Goal: Task Accomplishment & Management: Manage account settings

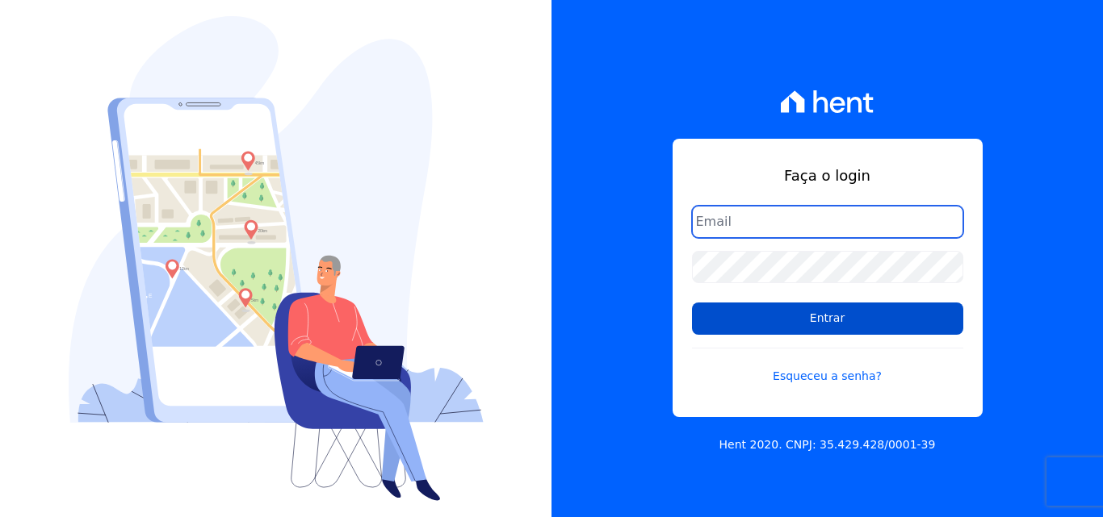
type input "atendimentooasis@celinaguimaraes.com.br"
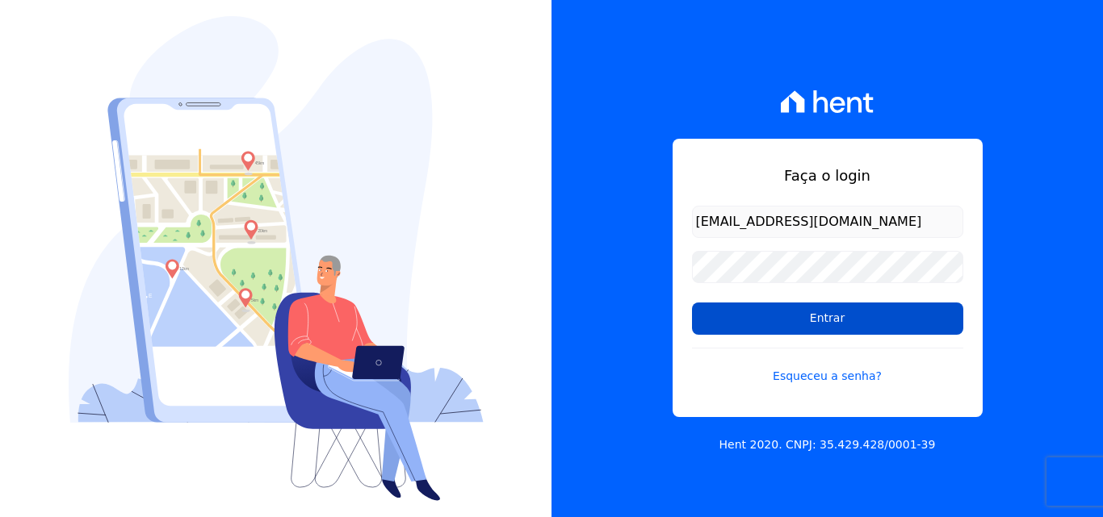
click at [872, 316] on input "Entrar" at bounding box center [827, 319] width 271 height 32
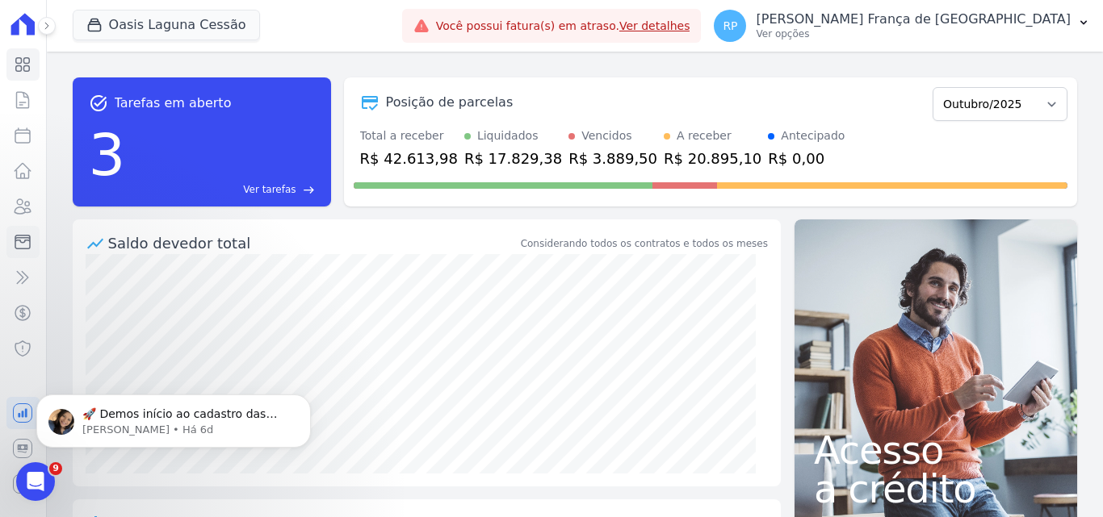
click at [20, 241] on icon at bounding box center [22, 243] width 15 height 14
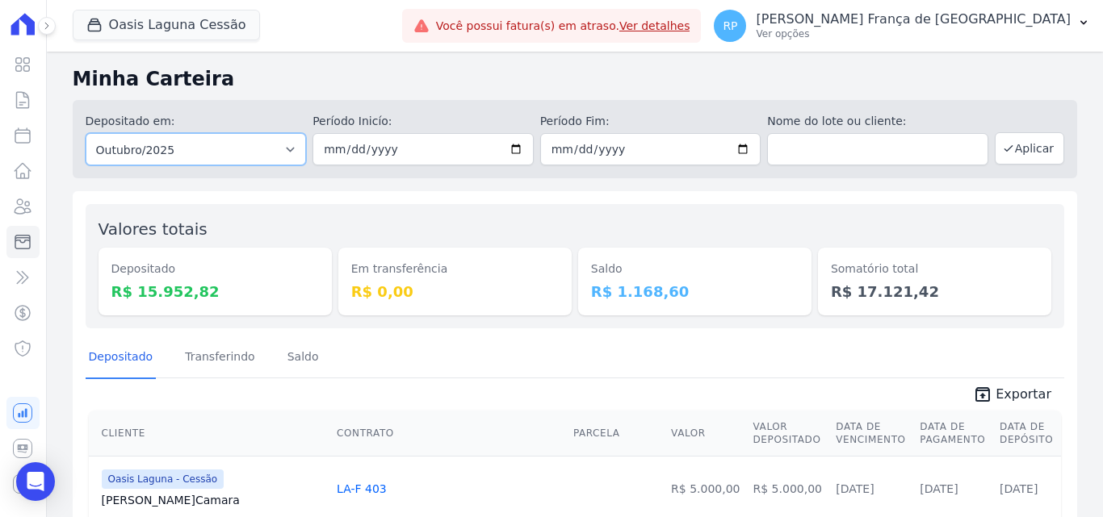
click at [186, 151] on select "Todos os meses Janeiro/2020 Fevereiro/2020 Março/2020 Abril/2020 Maio/2020 Junh…" at bounding box center [196, 149] width 221 height 32
select select "all"
click at [86, 133] on select "Todos os meses Janeiro/2020 Fevereiro/2020 Março/2020 Abril/2020 Maio/2020 Junh…" at bounding box center [196, 149] width 221 height 32
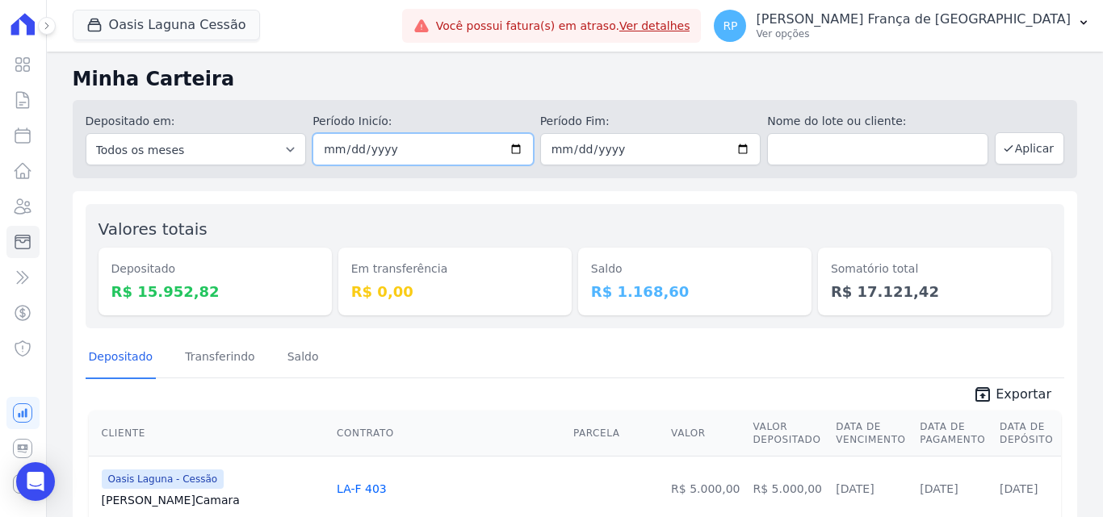
click at [516, 148] on input "date" at bounding box center [422, 149] width 221 height 32
type input "[DATE]"
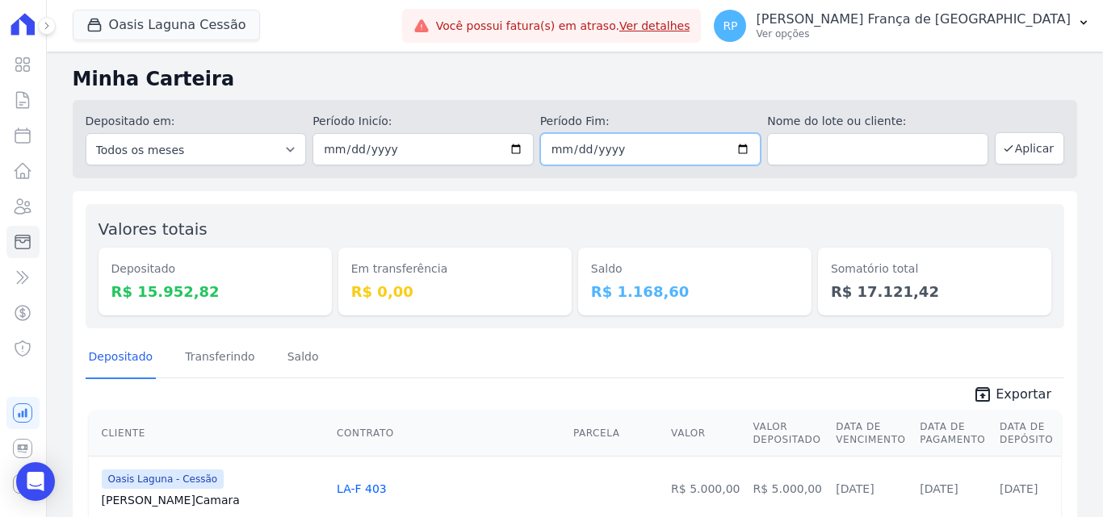
click at [735, 149] on input "date" at bounding box center [650, 149] width 221 height 32
type input "[DATE]"
click at [1033, 141] on button "Aplicar" at bounding box center [1029, 148] width 69 height 32
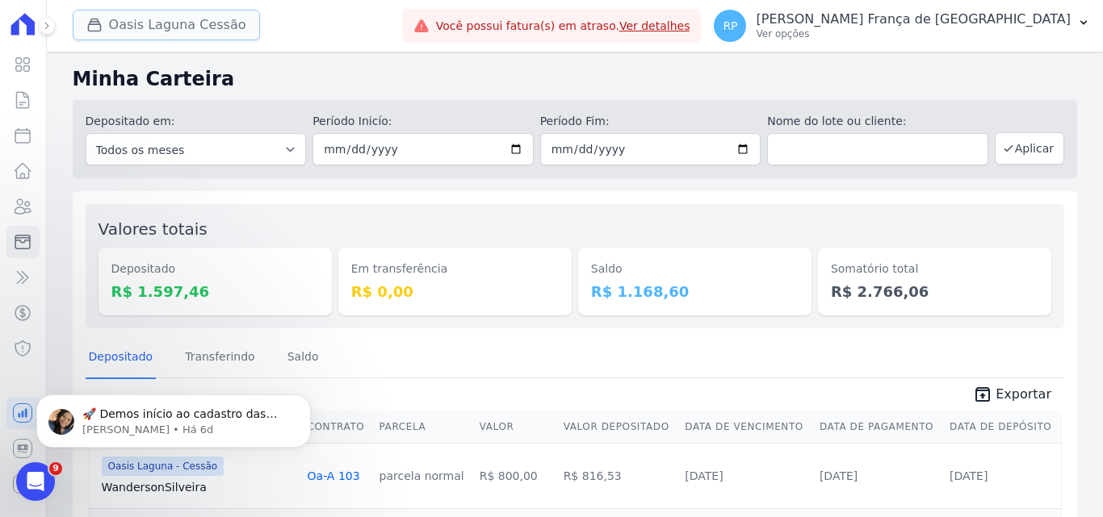
click at [191, 27] on button "Oasis Laguna Cessão" at bounding box center [166, 25] width 187 height 31
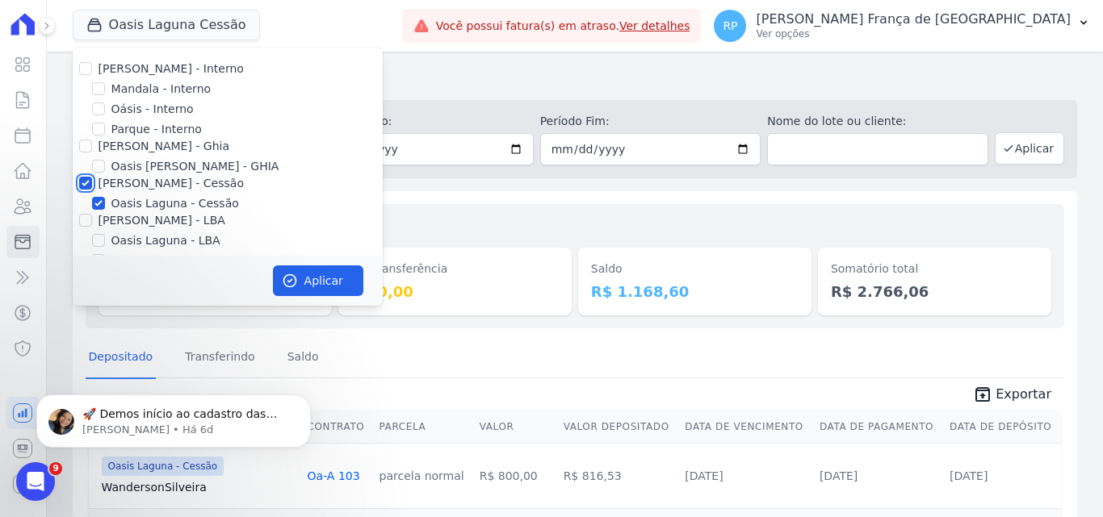
click at [87, 181] on input "[PERSON_NAME] - Cessão" at bounding box center [85, 183] width 13 height 13
checkbox input "false"
click at [99, 107] on input "Oásis - Interno" at bounding box center [98, 109] width 13 height 13
checkbox input "true"
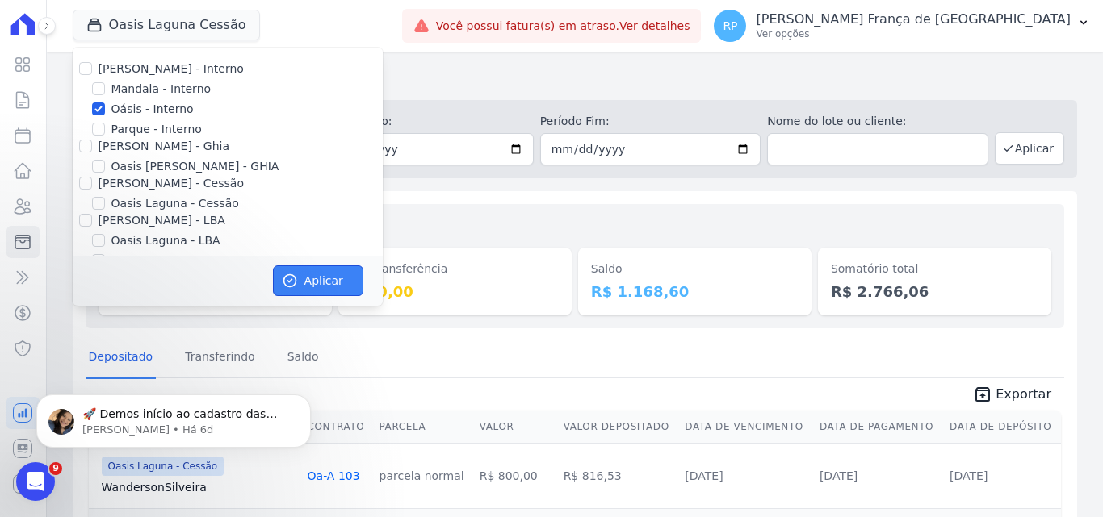
click at [308, 287] on button "Aplicar" at bounding box center [318, 281] width 90 height 31
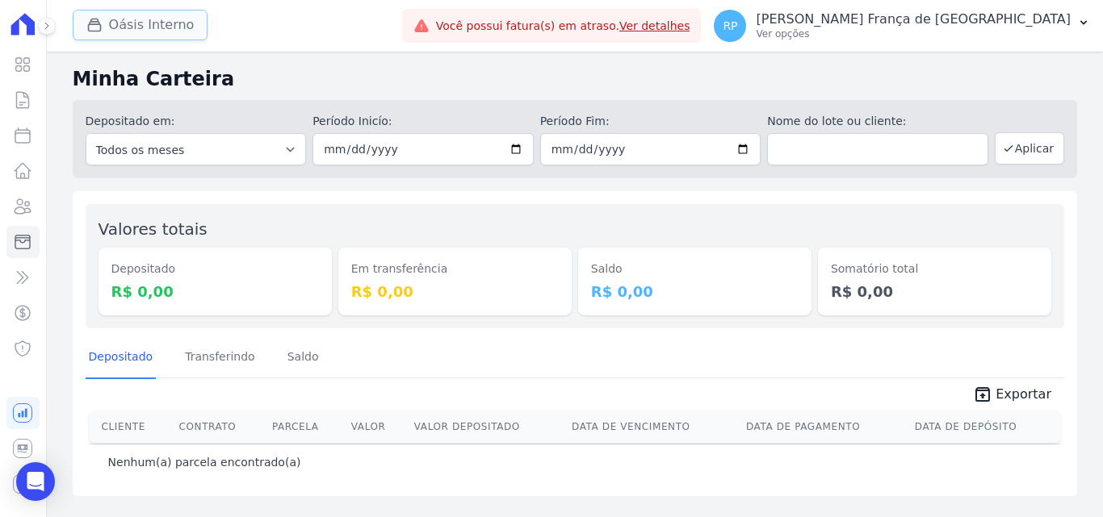
click at [163, 30] on button "Oásis Interno" at bounding box center [141, 25] width 136 height 31
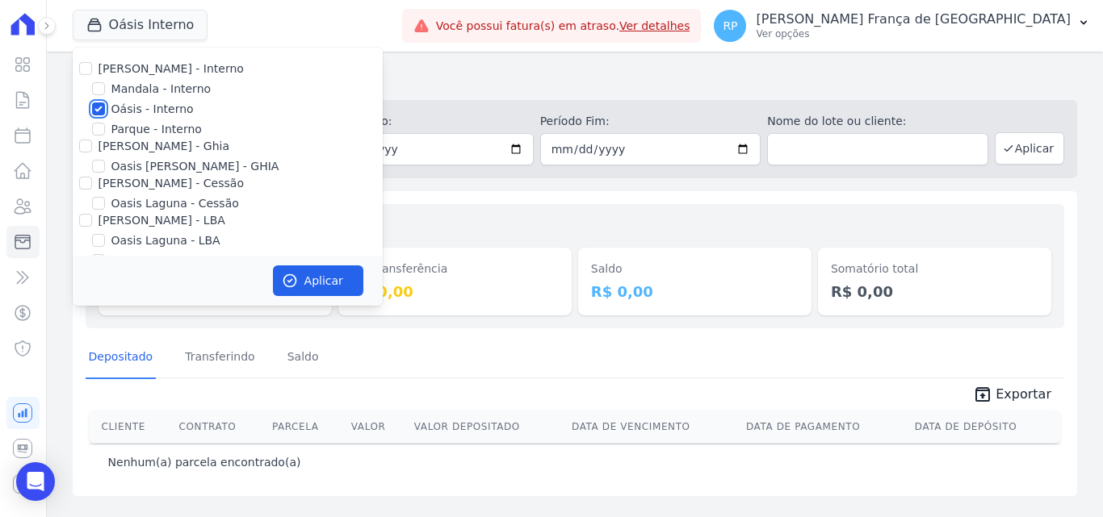
drag, startPoint x: 98, startPoint y: 103, endPoint x: 94, endPoint y: 116, distance: 13.5
click at [98, 104] on input "Oásis - Interno" at bounding box center [98, 109] width 13 height 13
checkbox input "false"
click at [86, 139] on div at bounding box center [85, 146] width 13 height 16
click at [88, 145] on input "[PERSON_NAME] - Ghia" at bounding box center [85, 146] width 13 height 13
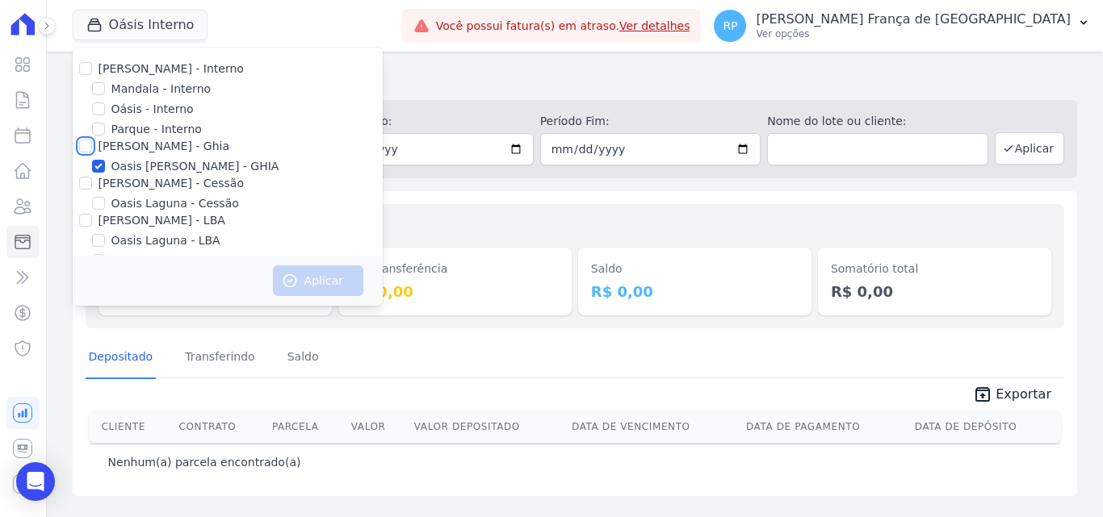
checkbox input "true"
click at [291, 275] on icon "button" at bounding box center [289, 281] width 12 height 12
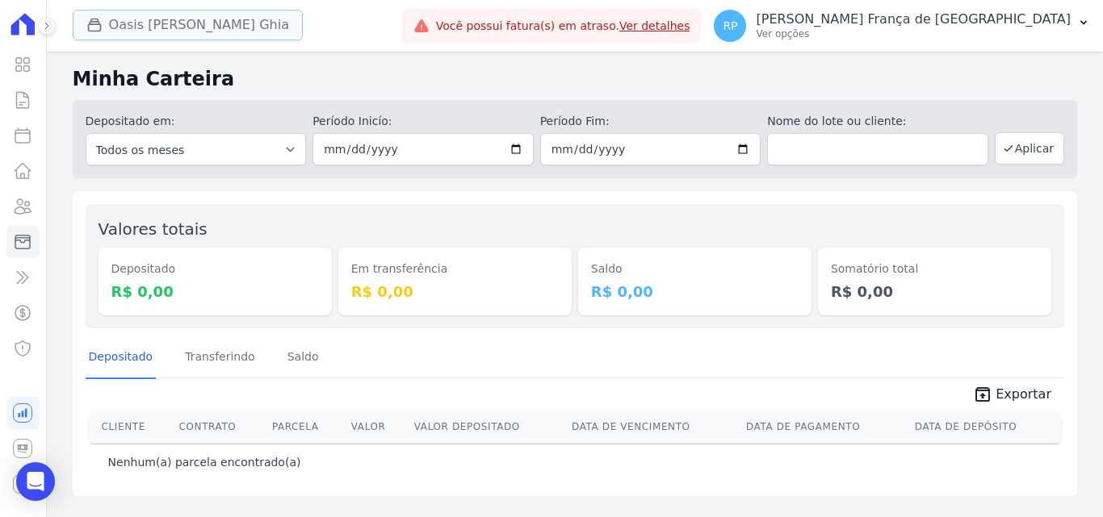
click at [131, 34] on button "Oasis Celina Guimaraes Ghia" at bounding box center [188, 25] width 230 height 31
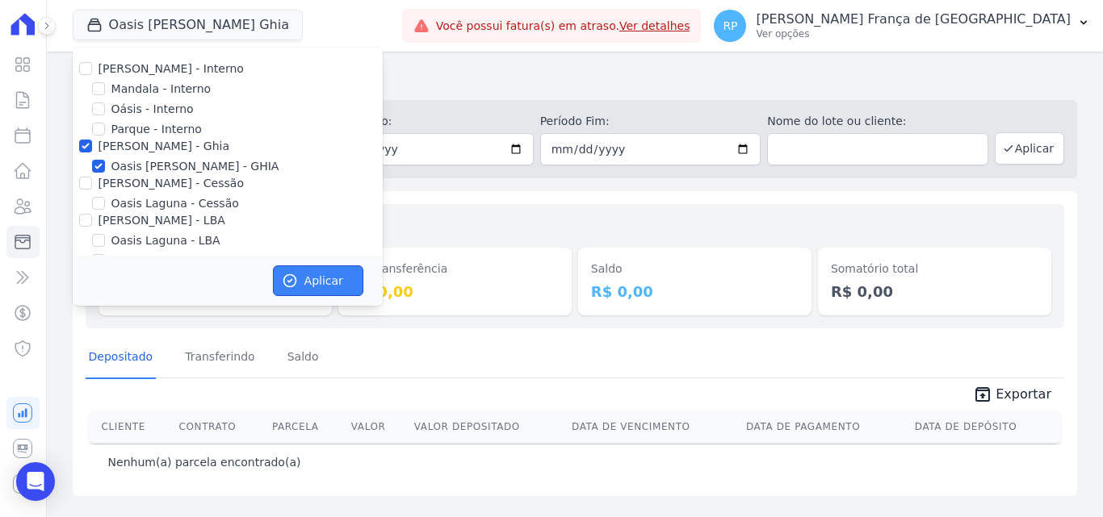
click at [322, 283] on button "Aplicar" at bounding box center [318, 281] width 90 height 31
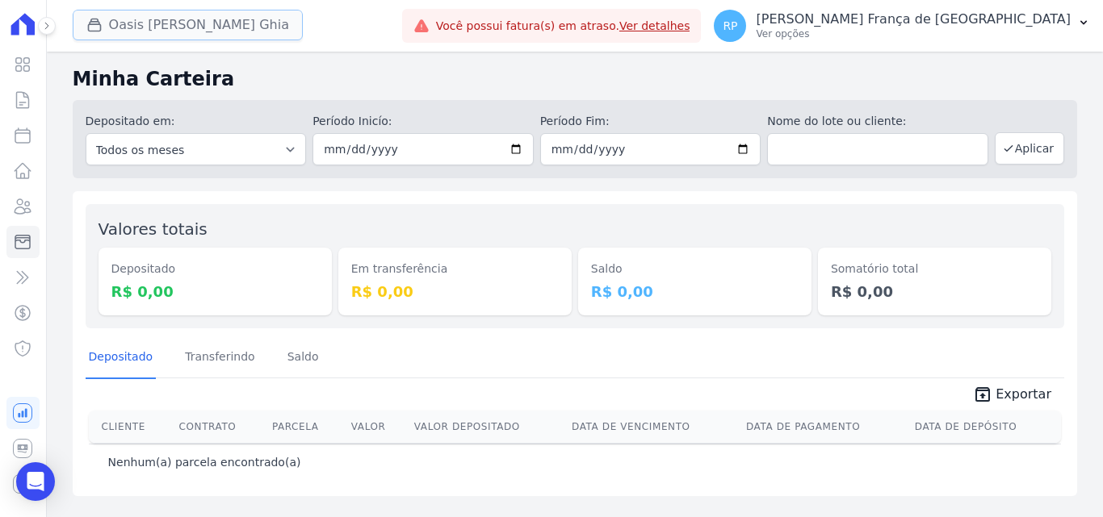
click at [148, 32] on button "Oasis Celina Guimaraes Ghia" at bounding box center [188, 25] width 230 height 31
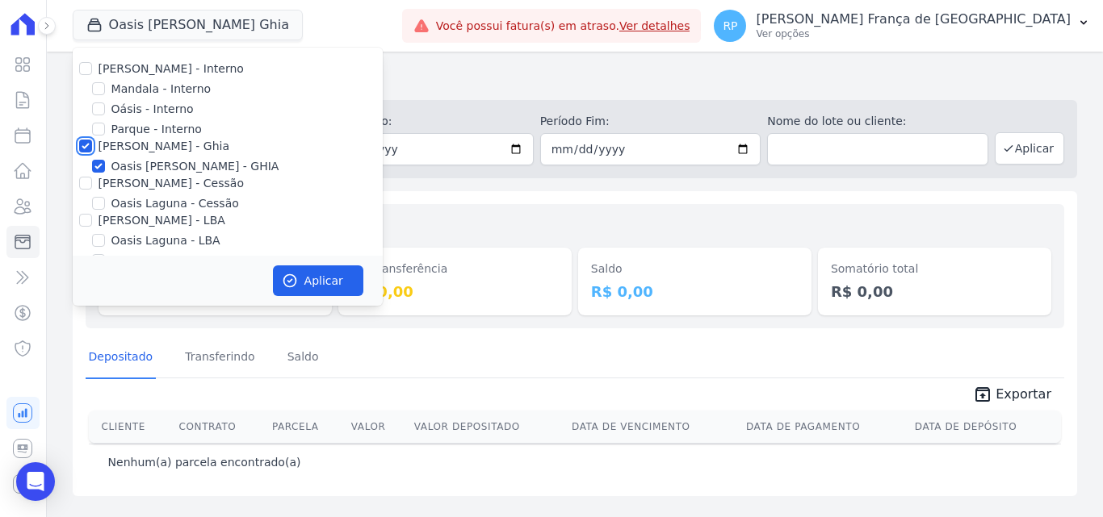
click at [84, 149] on input "[PERSON_NAME] - Ghia" at bounding box center [85, 146] width 13 height 13
checkbox input "false"
drag, startPoint x: 89, startPoint y: 213, endPoint x: 95, endPoint y: 165, distance: 48.9
click at [74, 184] on div "Celina Guimarães - Interno Mandala - Interno Oásis - Interno Parque - Interno C…" at bounding box center [228, 165] width 310 height 235
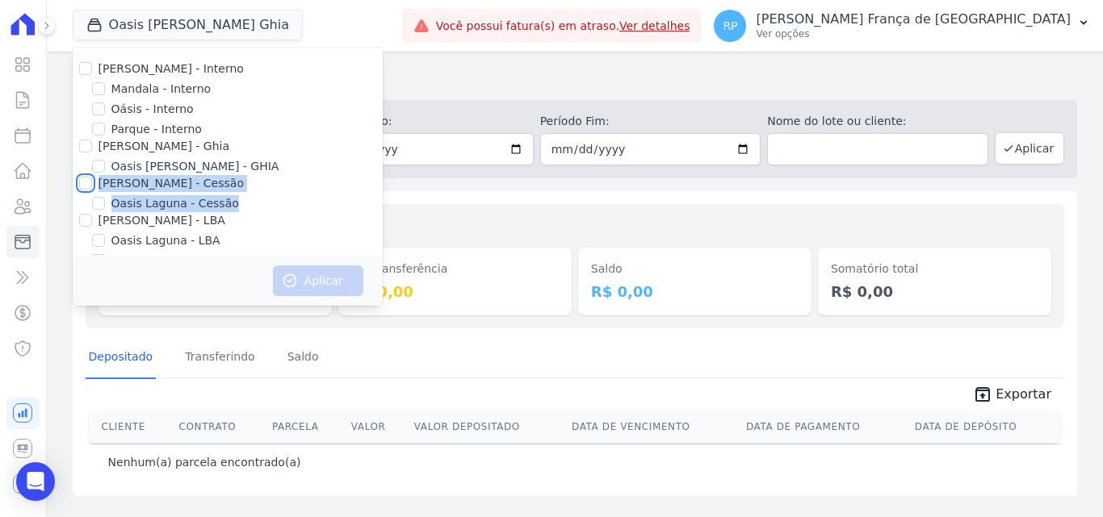
click at [80, 181] on input "[PERSON_NAME] - Cessão" at bounding box center [85, 183] width 13 height 13
checkbox input "true"
click at [335, 285] on button "Aplicar" at bounding box center [318, 281] width 90 height 31
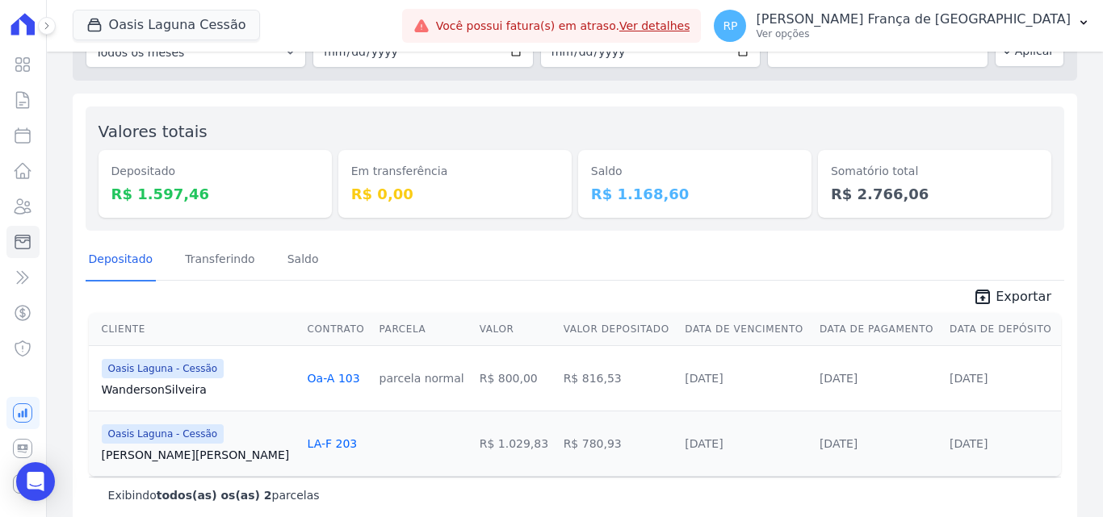
scroll to position [123, 0]
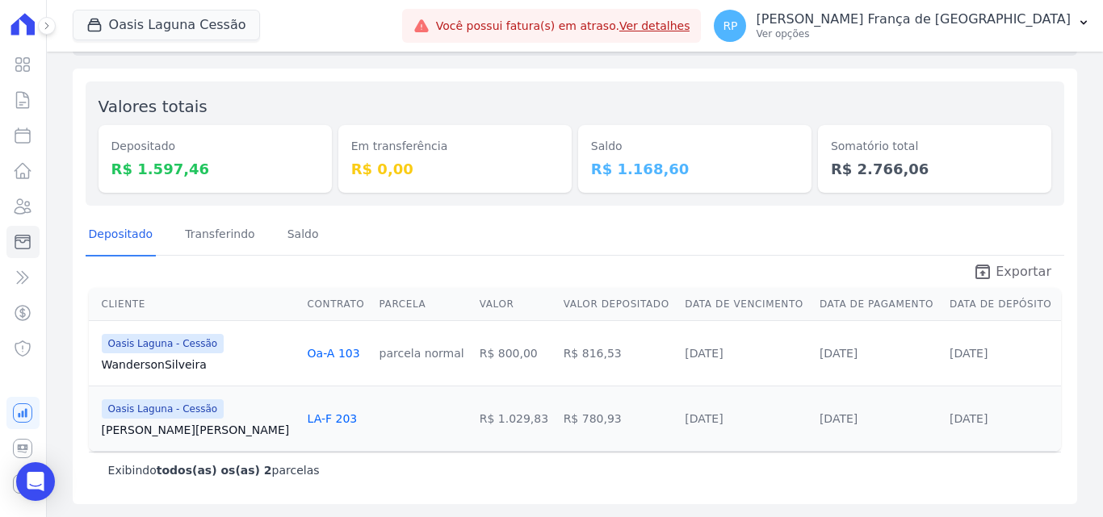
click at [1028, 264] on span "Exportar" at bounding box center [1023, 271] width 56 height 19
click at [190, 38] on div "Oasis Laguna Cessão Celina Guimarães - Interno Mandala - Interno Oásis - Intern…" at bounding box center [234, 25] width 323 height 53
click at [191, 33] on button "Oasis Laguna Cessão" at bounding box center [166, 25] width 187 height 31
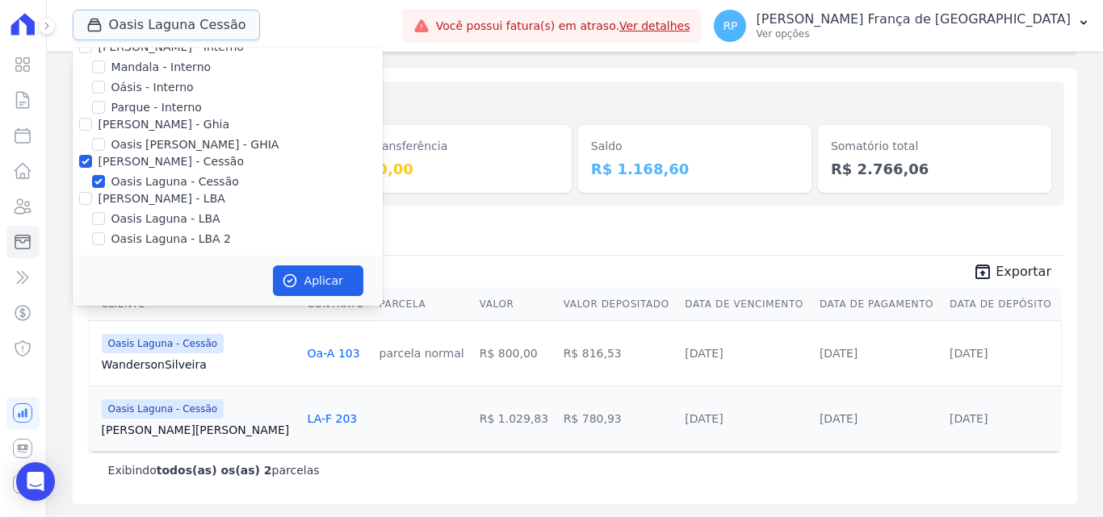
scroll to position [27, 0]
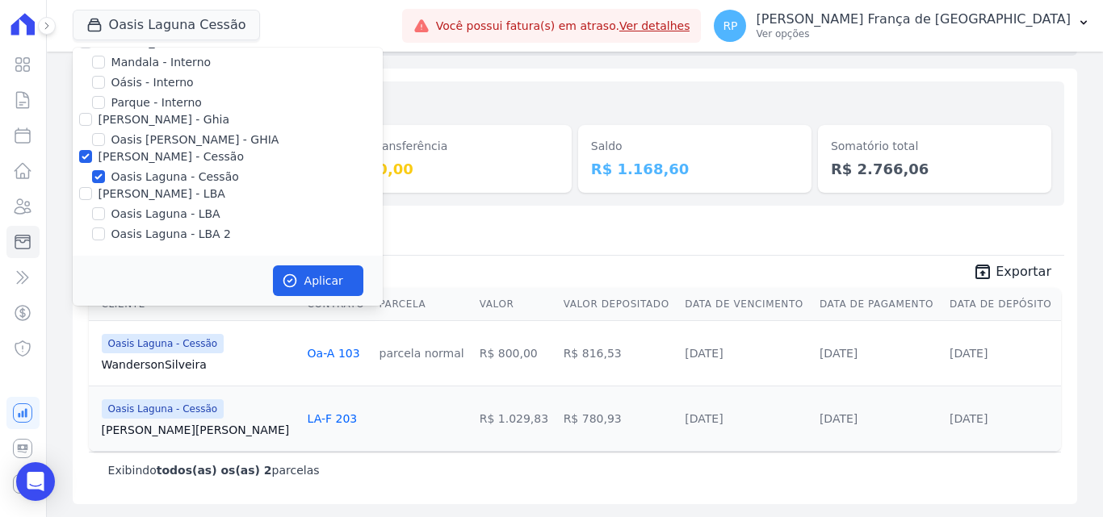
click at [86, 149] on div at bounding box center [85, 157] width 13 height 16
click at [79, 154] on input "[PERSON_NAME] - Cessão" at bounding box center [85, 156] width 13 height 13
checkbox input "false"
click at [84, 195] on input "[PERSON_NAME] - LBA" at bounding box center [85, 193] width 13 height 13
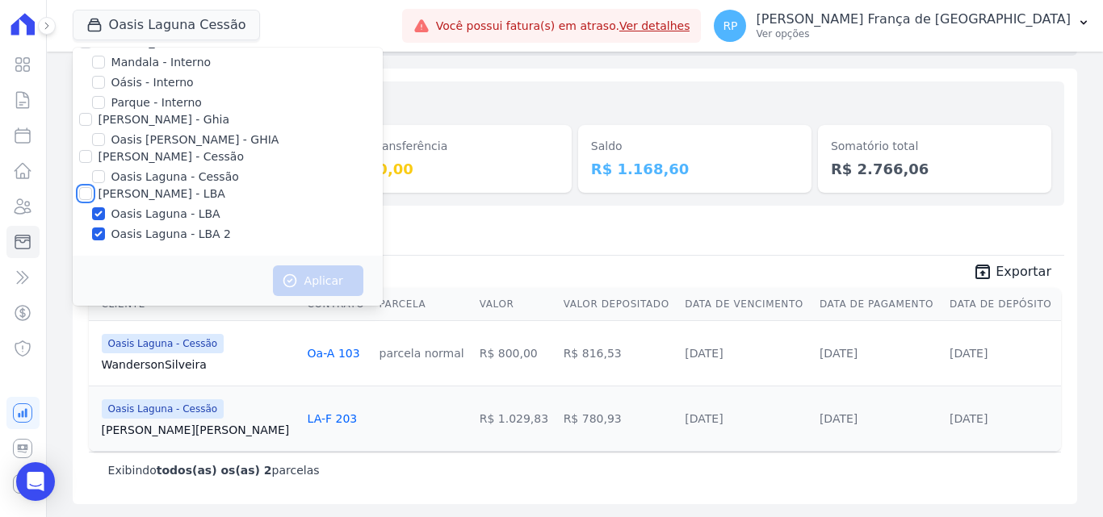
checkbox input "true"
click at [316, 273] on button "Aplicar" at bounding box center [318, 281] width 90 height 31
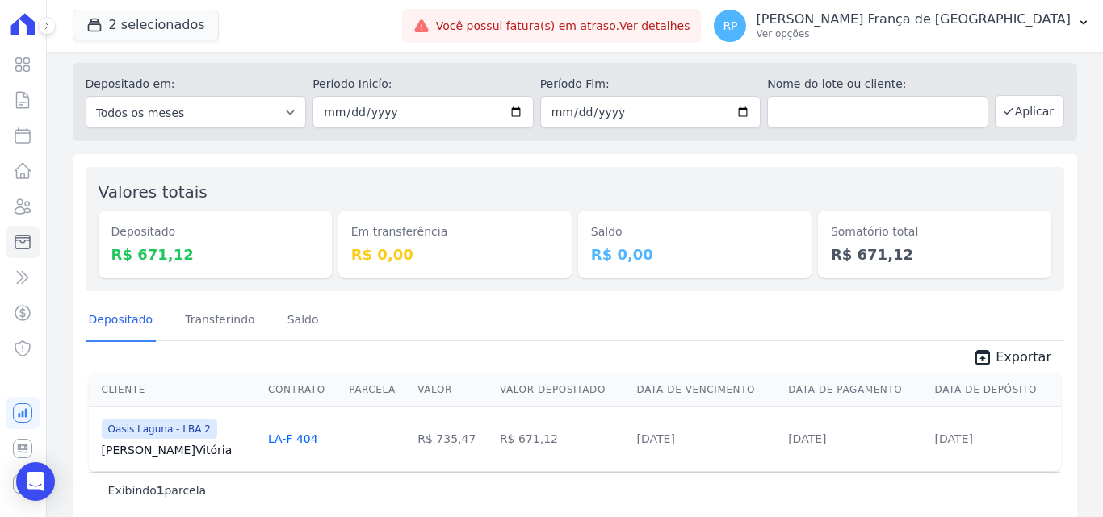
scroll to position [57, 0]
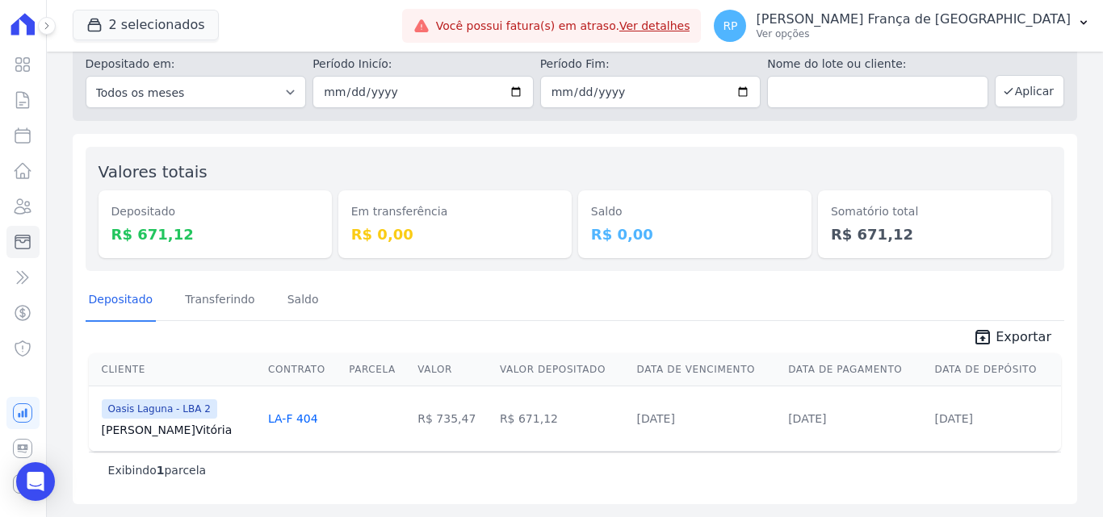
click at [998, 345] on span "Exportar" at bounding box center [1023, 337] width 56 height 19
